Goal: Information Seeking & Learning: Learn about a topic

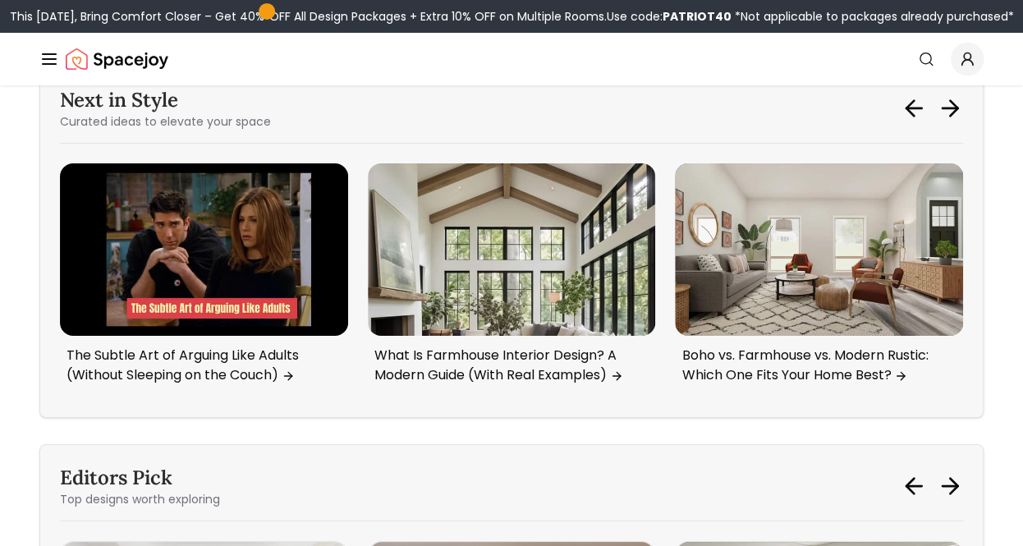
scroll to position [2238, 0]
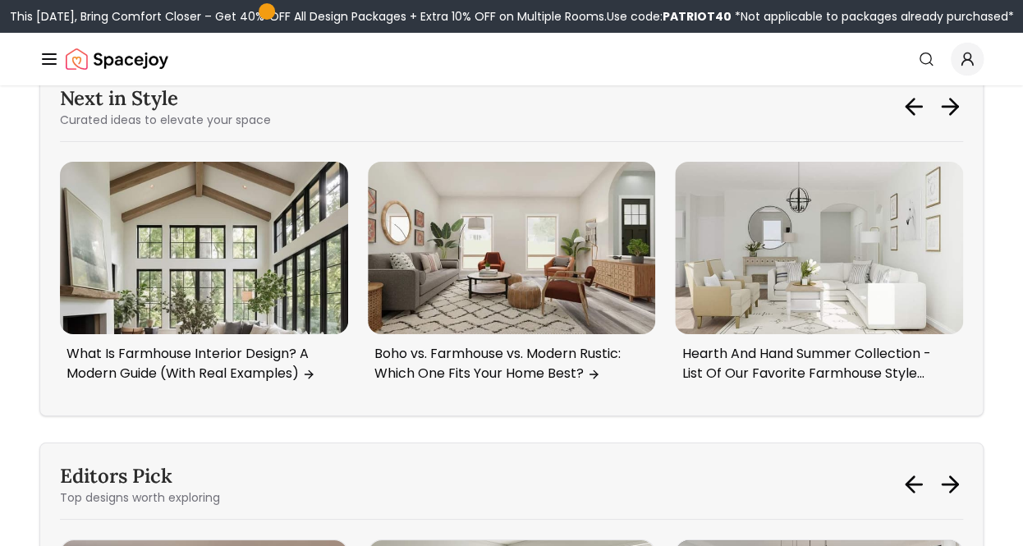
click at [543, 267] on img "2 / 6" at bounding box center [512, 248] width 288 height 172
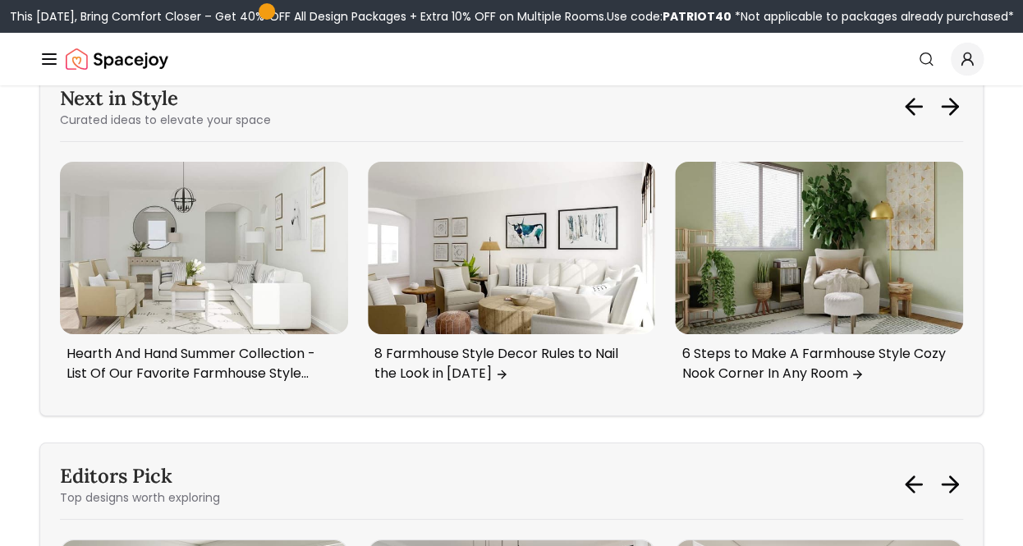
click at [144, 373] on p "Hearth And Hand Summer Collection - List Of Our Favorite Farmhouse Style Decor …" at bounding box center [200, 363] width 268 height 39
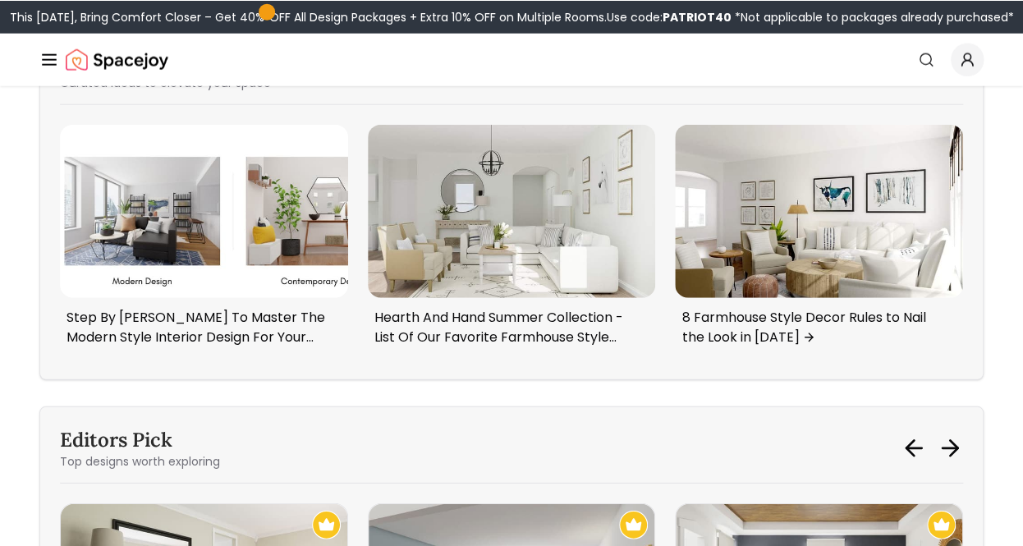
scroll to position [4178, 0]
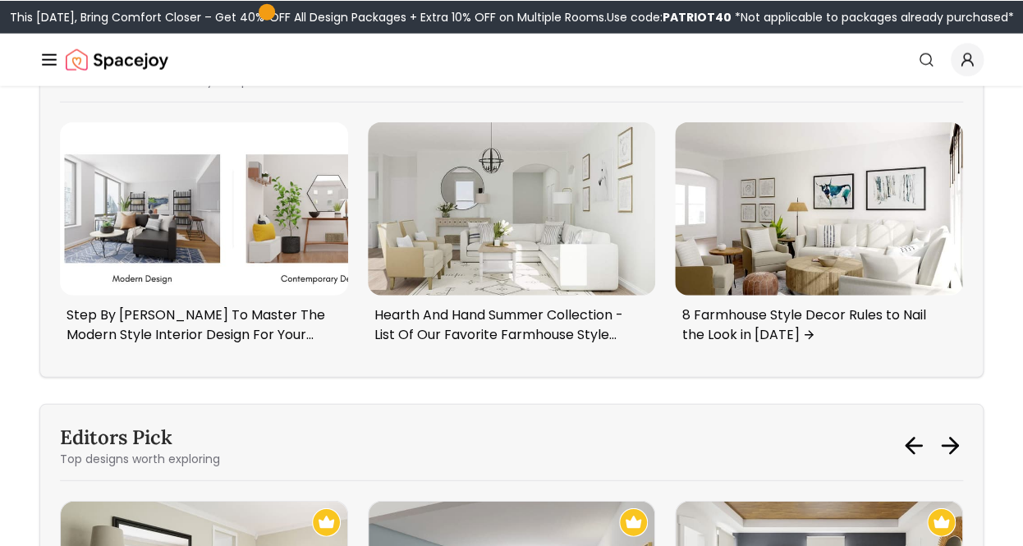
click at [493, 305] on p "Hearth And Hand Summer Collection - List Of Our Favorite Farmhouse Style Decor …" at bounding box center [508, 324] width 268 height 39
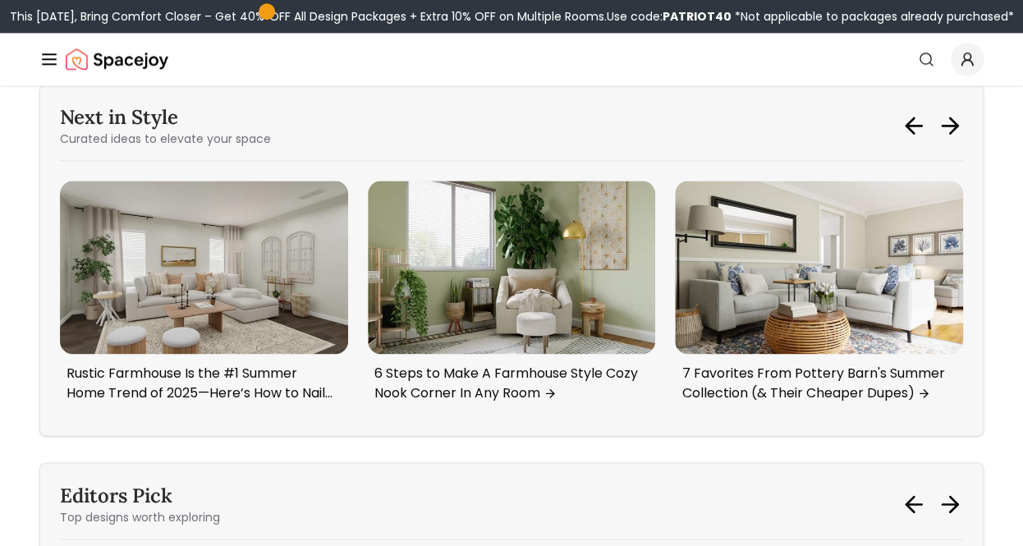
scroll to position [13456, 0]
